Goal: Task Accomplishment & Management: Manage account settings

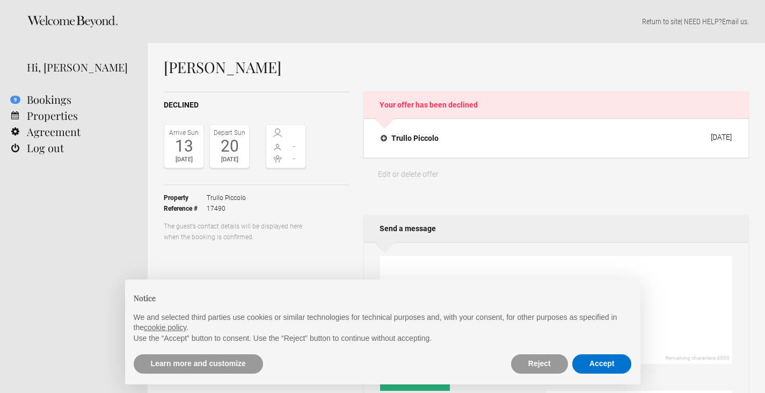
select select "EUR"
click at [602, 360] on button "Accept" at bounding box center [602, 363] width 60 height 19
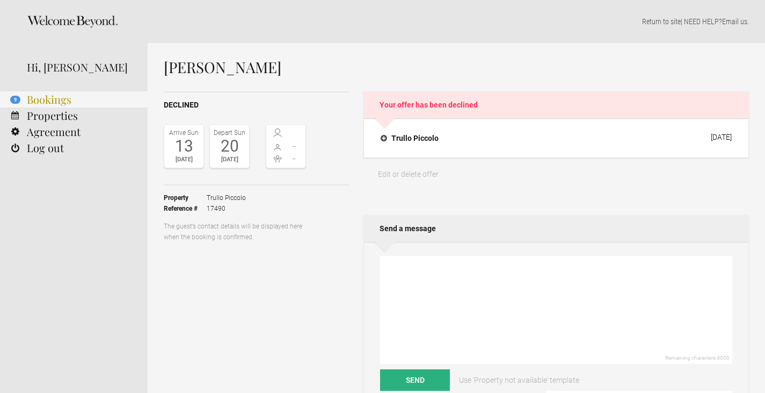
click at [42, 99] on link "9 Bookings" at bounding box center [74, 99] width 148 height 16
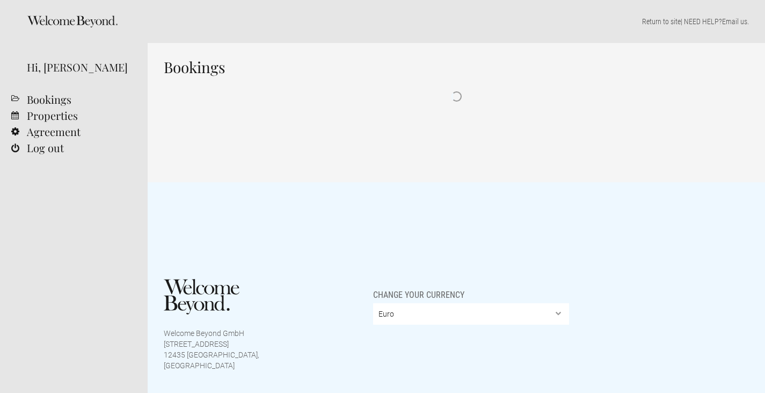
select select "EUR"
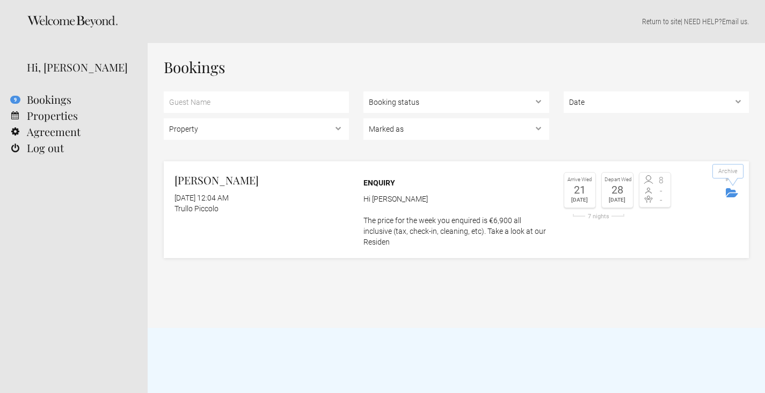
click at [730, 191] on icon "Archive" at bounding box center [732, 192] width 12 height 9
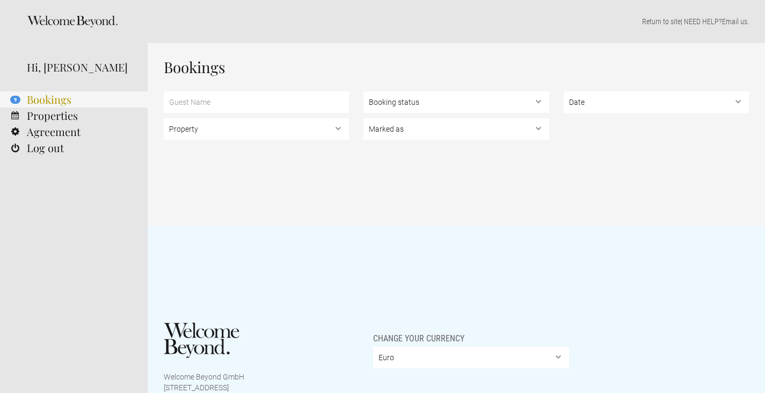
click at [56, 99] on link "9 Bookings" at bounding box center [74, 99] width 148 height 16
click at [339, 128] on select "Property Trullo Piccolo" at bounding box center [256, 128] width 185 height 21
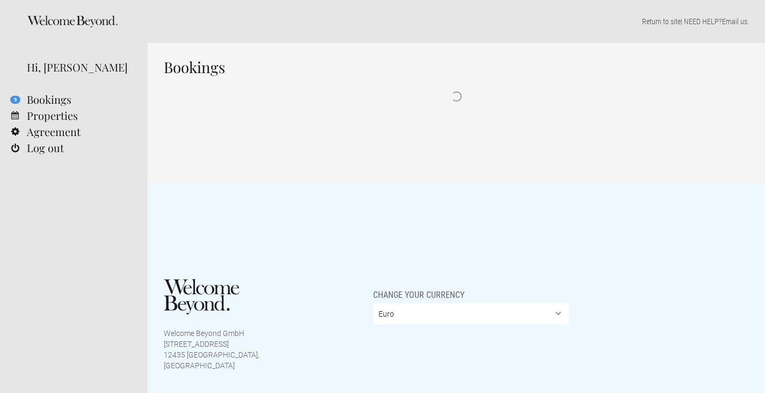
select select "EUR"
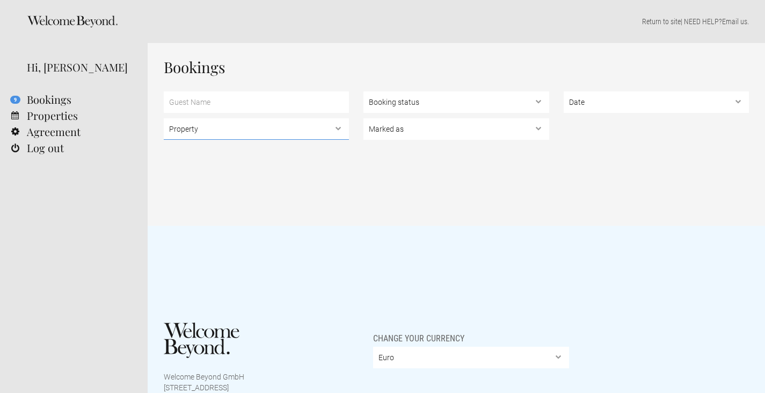
click at [333, 126] on select "Property Trullo Piccolo" at bounding box center [256, 128] width 185 height 21
select select "12357"
click at [164, 118] on select "Property Trullo Piccolo" at bounding box center [256, 128] width 185 height 21
click at [539, 103] on select "Booking status Pending bookings , Confirmed bookings , Unsuccessful bookings" at bounding box center [456, 101] width 185 height 21
select select "pending"
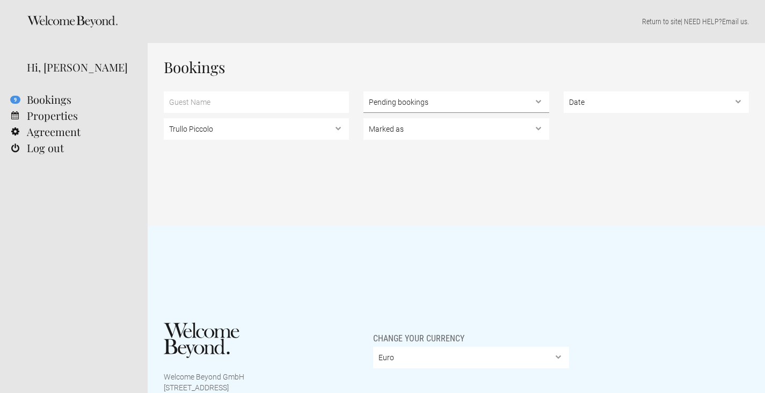
click at [364, 91] on select "Booking status Pending bookings , Confirmed bookings , Unsuccessful bookings" at bounding box center [456, 101] width 185 height 21
click at [630, 106] on select "Date Upcoming , In the past" at bounding box center [656, 101] width 185 height 21
click at [564, 91] on select "Date Upcoming , In the past" at bounding box center [656, 101] width 185 height 21
click at [514, 185] on div "Bookings Property Trullo Piccolo Booking status Pending bookings , Confirmed bo…" at bounding box center [457, 134] width 618 height 183
click at [497, 129] on select "Marked as Unread , Action Required , Bookmarked , Archived" at bounding box center [456, 128] width 185 height 21
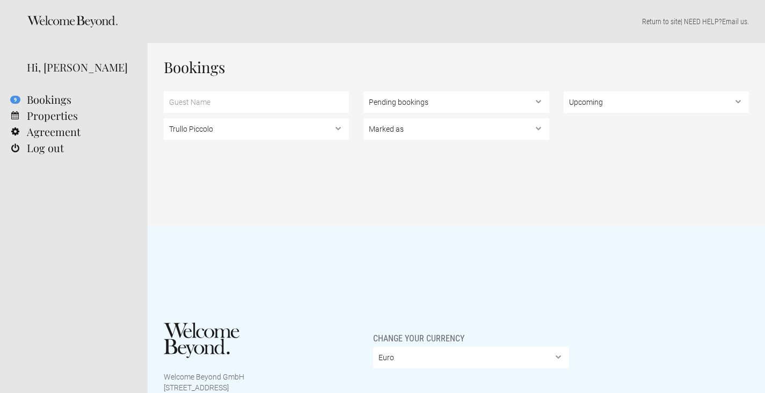
click at [589, 143] on div "Property Trullo Piccolo Booking status Pending bookings , Confirmed bookings , …" at bounding box center [456, 118] width 585 height 54
click at [685, 107] on select "Date Upcoming , In the past" at bounding box center [656, 101] width 185 height 21
select select "past"
click at [564, 91] on select "Date Upcoming , In the past" at bounding box center [656, 101] width 185 height 21
click at [629, 169] on div "Bookings Property Trullo Piccolo Booking status Pending bookings , Confirmed bo…" at bounding box center [457, 134] width 618 height 183
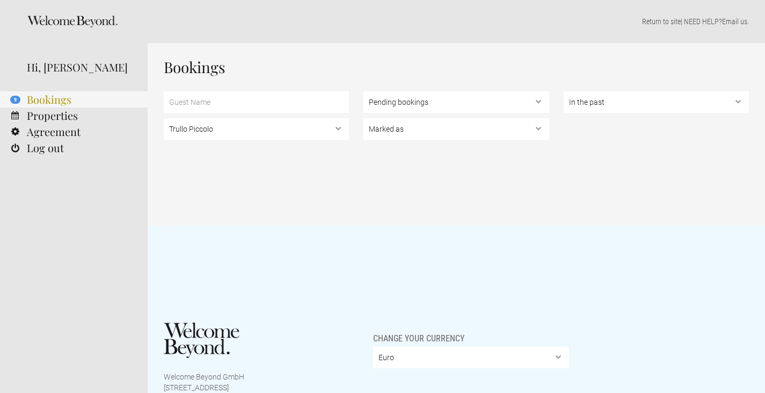
click at [46, 99] on link "9 Bookings" at bounding box center [74, 99] width 148 height 16
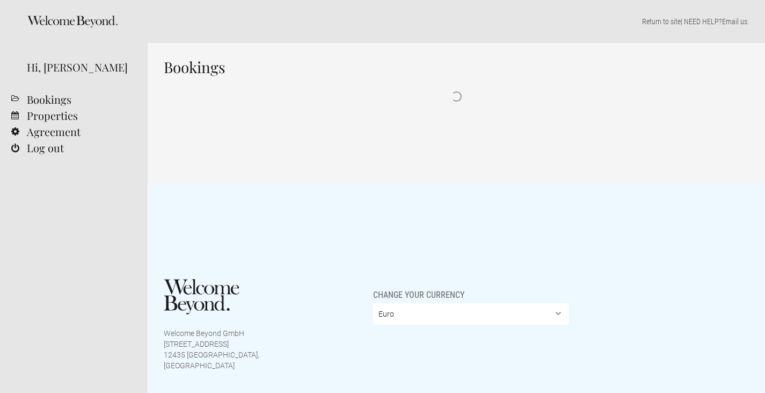
select select "EUR"
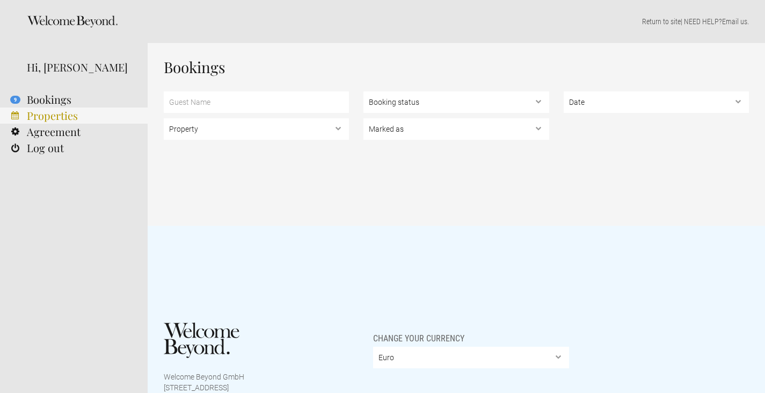
click at [49, 118] on link "Properties" at bounding box center [74, 115] width 148 height 16
